Goal: Task Accomplishment & Management: Manage account settings

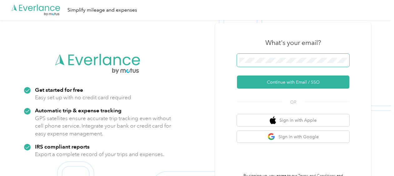
click at [263, 56] on span at bounding box center [293, 60] width 113 height 13
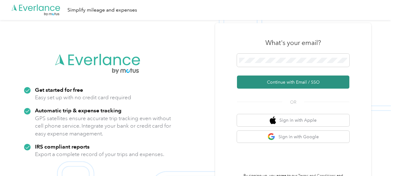
click at [275, 83] on button "Continue with Email / SSO" at bounding box center [293, 82] width 113 height 13
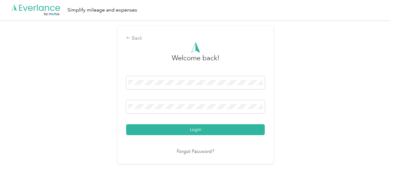
click at [196, 126] on button "Login" at bounding box center [195, 129] width 139 height 11
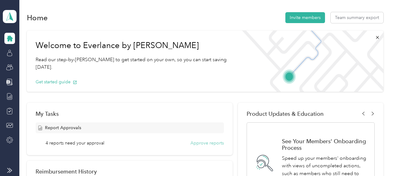
click at [204, 143] on button "Approve reports" at bounding box center [207, 143] width 33 height 7
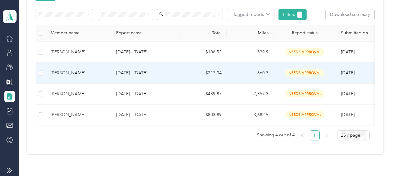
scroll to position [94, 0]
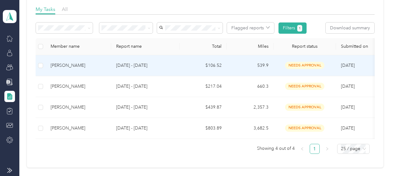
click at [64, 68] on div "[PERSON_NAME]" at bounding box center [79, 65] width 56 height 7
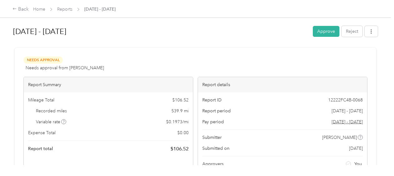
click at [323, 30] on button "Approve" at bounding box center [326, 31] width 27 height 11
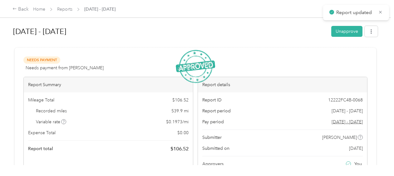
click at [69, 12] on span "Reports" at bounding box center [64, 9] width 15 height 7
click at [65, 9] on link "Reports" at bounding box center [64, 9] width 15 height 5
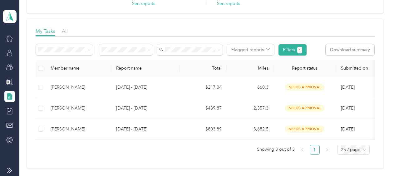
scroll to position [94, 0]
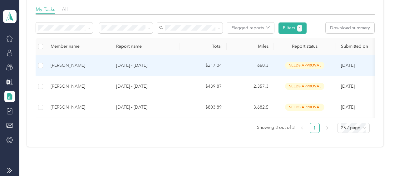
click at [89, 68] on div "[PERSON_NAME]" at bounding box center [79, 65] width 56 height 7
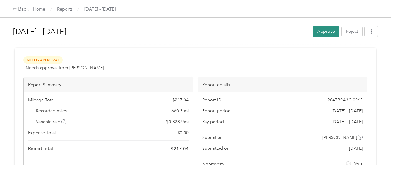
click at [326, 29] on button "Approve" at bounding box center [326, 31] width 27 height 11
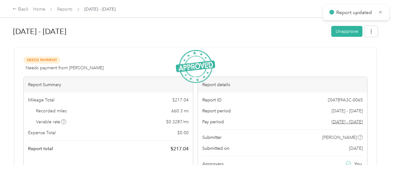
click at [67, 13] on div "Back Home Reports [DATE] - [DATE]" at bounding box center [64, 10] width 103 height 8
click at [68, 10] on link "Reports" at bounding box center [64, 9] width 15 height 5
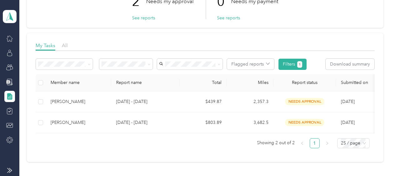
scroll to position [94, 0]
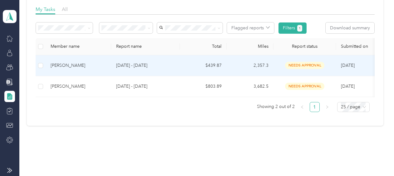
click at [95, 66] on div "[PERSON_NAME]" at bounding box center [79, 65] width 56 height 7
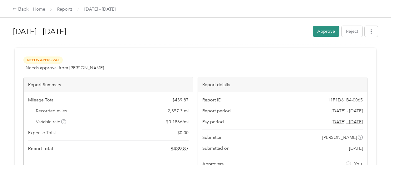
click at [319, 28] on button "Approve" at bounding box center [326, 31] width 27 height 11
click at [68, 8] on link "Reports" at bounding box center [64, 9] width 15 height 5
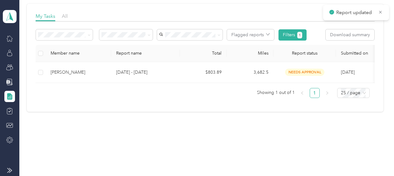
scroll to position [91, 0]
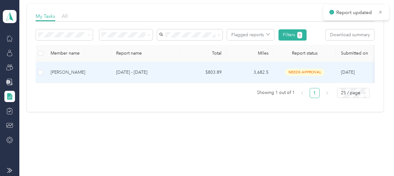
click at [77, 69] on div "[PERSON_NAME]" at bounding box center [79, 72] width 56 height 7
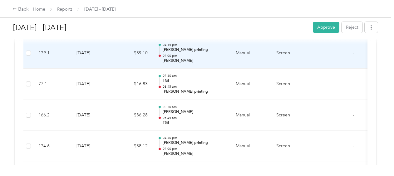
scroll to position [281, 0]
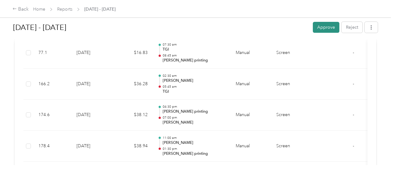
click at [327, 25] on button "Approve" at bounding box center [326, 27] width 27 height 11
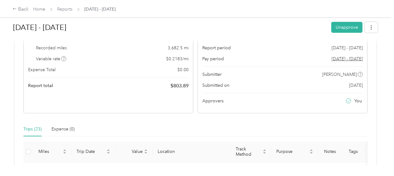
scroll to position [0, 0]
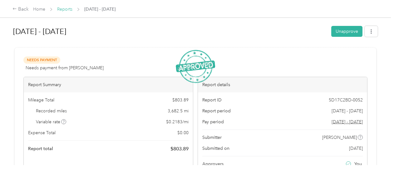
click at [68, 8] on link "Reports" at bounding box center [64, 9] width 15 height 5
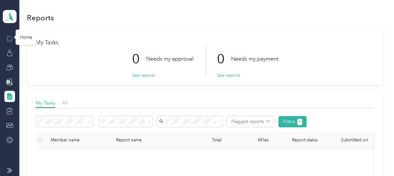
click at [9, 37] on icon at bounding box center [9, 38] width 7 height 7
